Goal: Information Seeking & Learning: Understand process/instructions

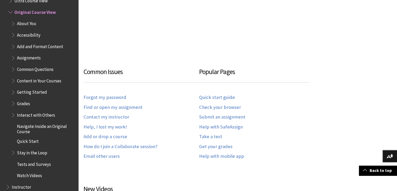
click at [22, 105] on span "Grades" at bounding box center [23, 102] width 13 height 7
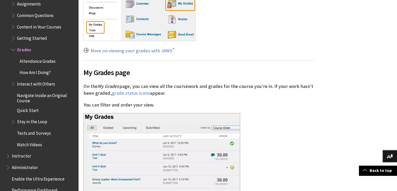
scroll to position [669, 0]
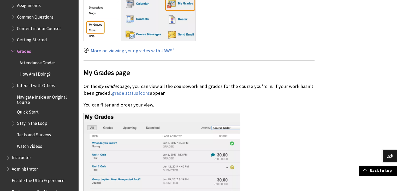
click at [48, 73] on span "How Am I Doing?" at bounding box center [35, 72] width 31 height 7
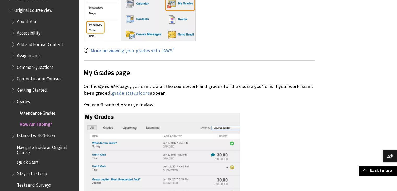
scroll to position [618, 0]
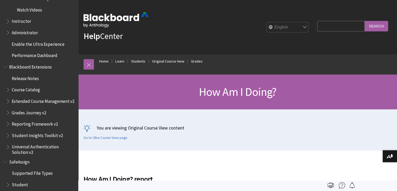
scroll to position [819, 0]
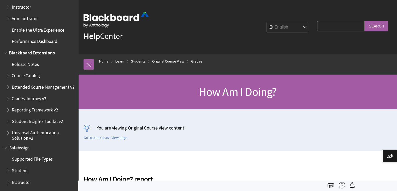
click at [33, 55] on span "Blackboard Extensions" at bounding box center [32, 51] width 46 height 7
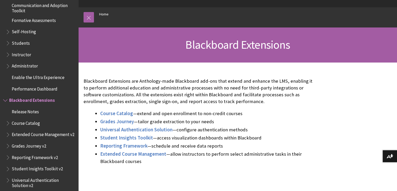
scroll to position [468, 0]
